Goal: Unclear

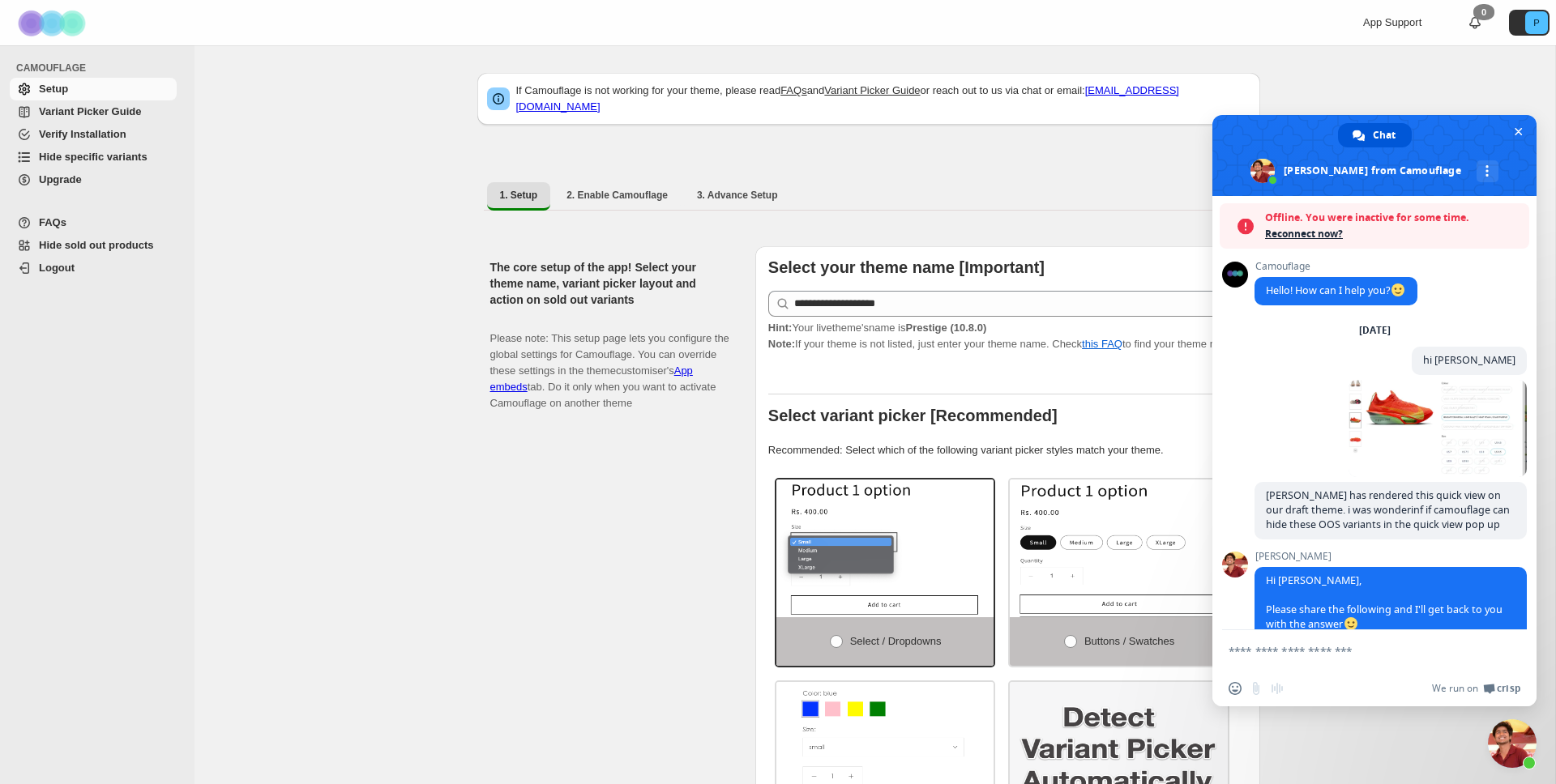
scroll to position [644, 0]
